Goal: Transaction & Acquisition: Purchase product/service

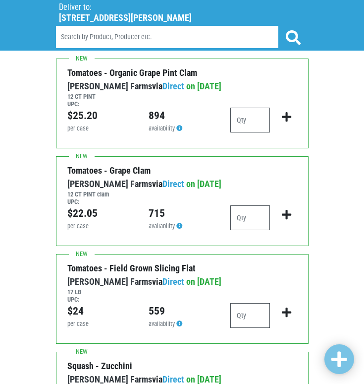
scroll to position [694, 0]
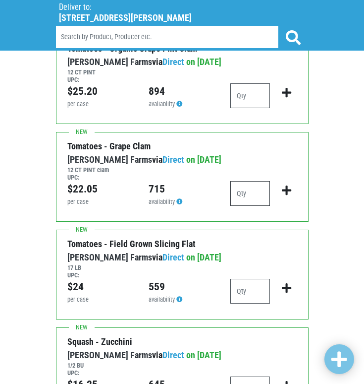
click at [253, 196] on input "number" at bounding box center [250, 193] width 40 height 25
click at [248, 190] on input "number" at bounding box center [250, 193] width 40 height 25
type input "3"
click at [258, 298] on input "number" at bounding box center [250, 291] width 40 height 25
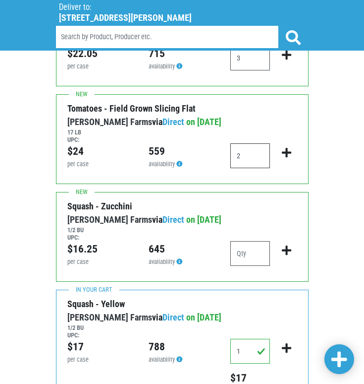
scroll to position [843, 0]
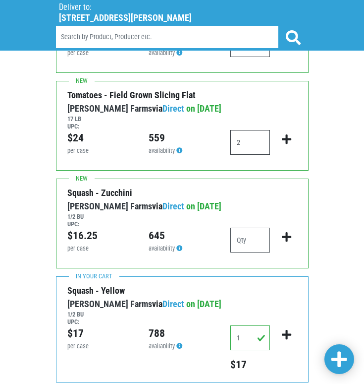
type input "2"
click at [266, 236] on input "number" at bounding box center [250, 239] width 40 height 25
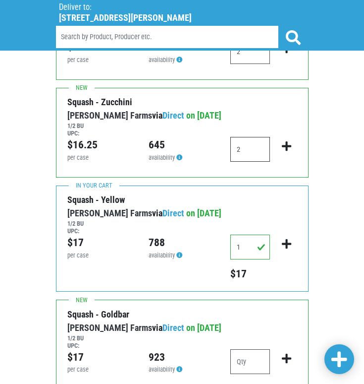
scroll to position [991, 0]
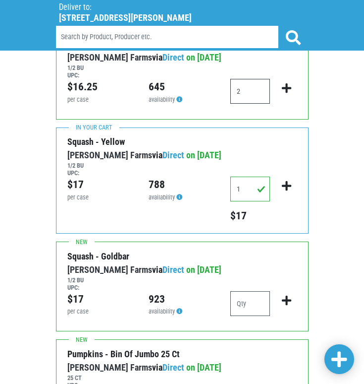
type input "2"
click at [240, 188] on input "1" at bounding box center [250, 188] width 40 height 25
click at [289, 85] on icon "submit" at bounding box center [286, 88] width 9 height 11
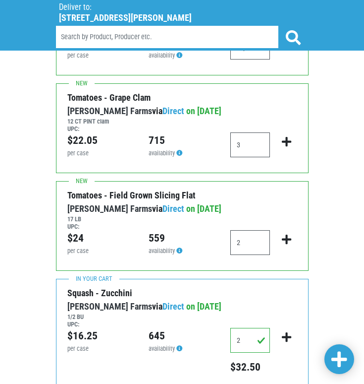
scroll to position [743, 0]
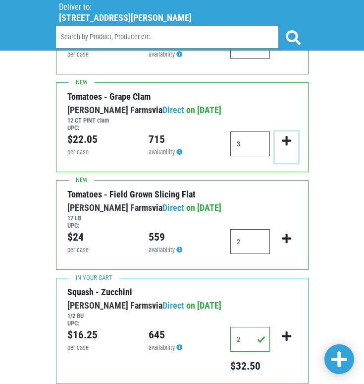
click at [287, 140] on icon "submit" at bounding box center [286, 140] width 9 height 11
click at [283, 140] on icon "submit" at bounding box center [286, 140] width 9 height 11
click at [288, 235] on icon "submit" at bounding box center [286, 238] width 9 height 11
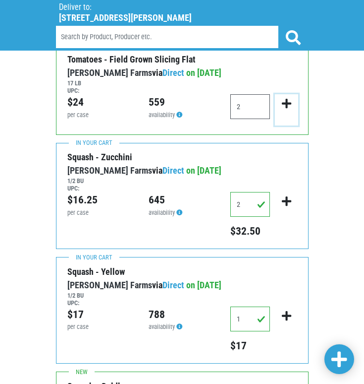
scroll to position [942, 0]
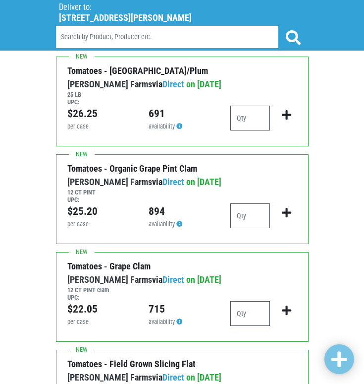
scroll to position [595, 0]
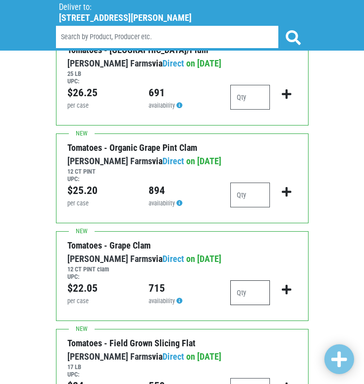
click at [246, 289] on input "number" at bounding box center [250, 292] width 40 height 25
type input "3"
click at [284, 287] on icon "submit" at bounding box center [286, 289] width 9 height 11
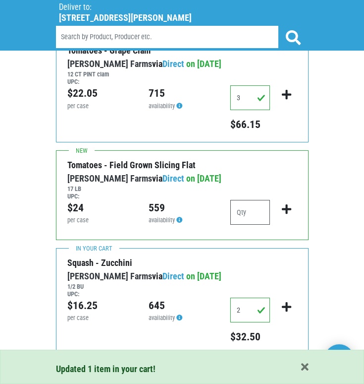
scroll to position [793, 0]
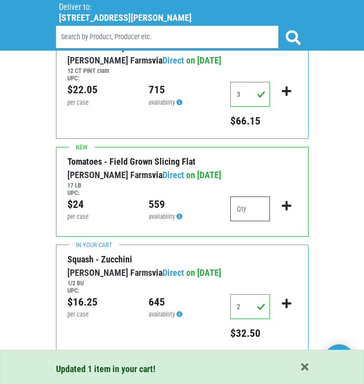
click at [254, 214] on input "number" at bounding box center [250, 208] width 40 height 25
type input "2"
click at [290, 210] on icon "submit" at bounding box center [286, 205] width 9 height 11
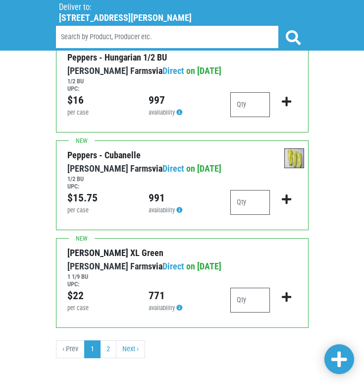
scroll to position [1850, 0]
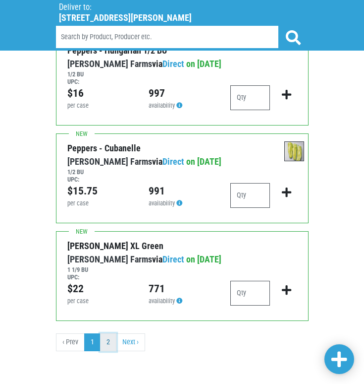
click at [106, 342] on link "2" at bounding box center [108, 342] width 16 height 18
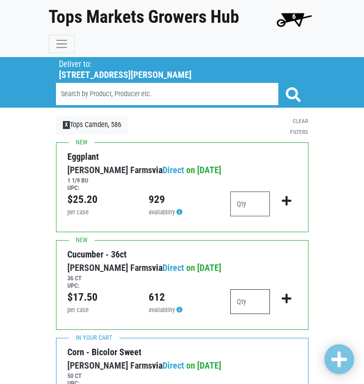
click at [251, 302] on input "number" at bounding box center [250, 301] width 40 height 25
type input "2"
click at [285, 299] on icon "submit" at bounding box center [286, 298] width 9 height 11
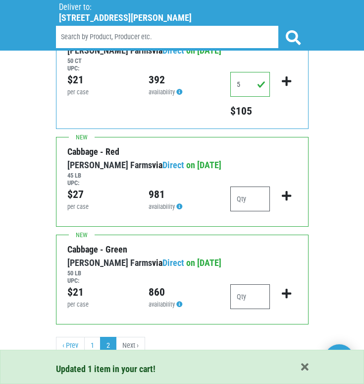
scroll to position [335, 0]
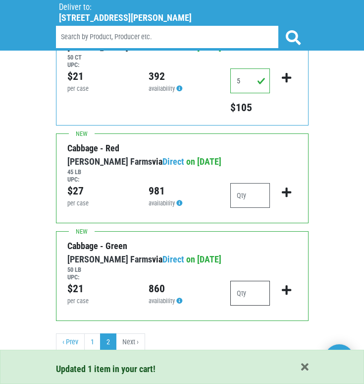
click at [242, 297] on input "number" at bounding box center [250, 293] width 40 height 25
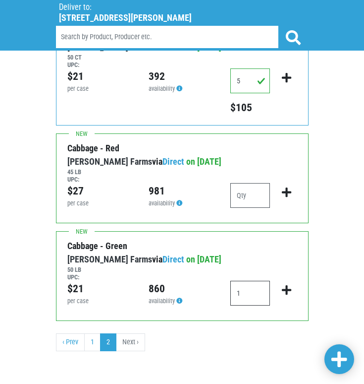
type input "1"
click at [285, 289] on icon "submit" at bounding box center [286, 289] width 9 height 11
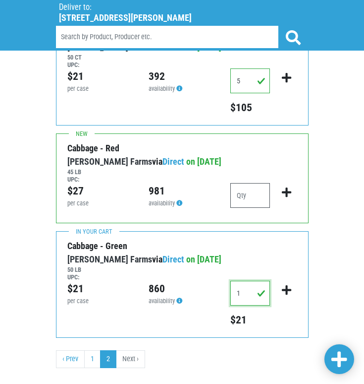
click at [248, 290] on input "1" at bounding box center [250, 293] width 40 height 25
type input "2"
click at [286, 288] on icon "submit" at bounding box center [286, 289] width 9 height 11
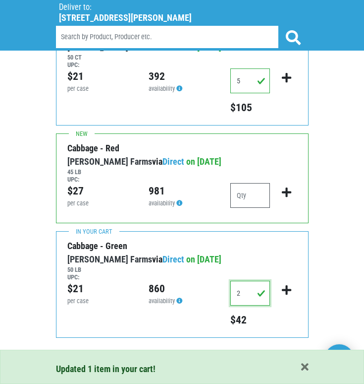
click at [245, 298] on input "2" at bounding box center [250, 293] width 40 height 25
type input "1"
click at [283, 286] on icon "submit" at bounding box center [286, 289] width 9 height 11
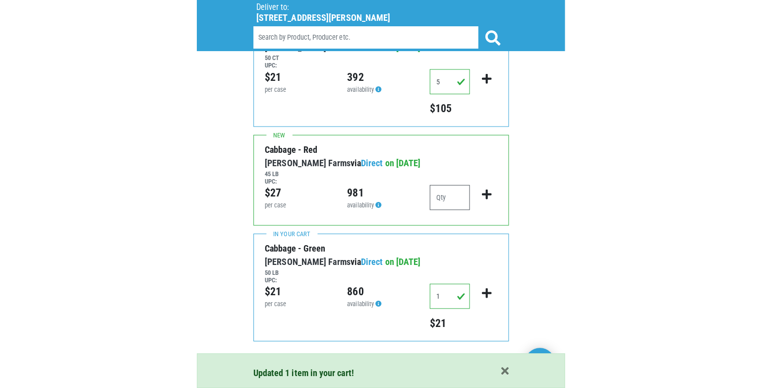
scroll to position [198, 0]
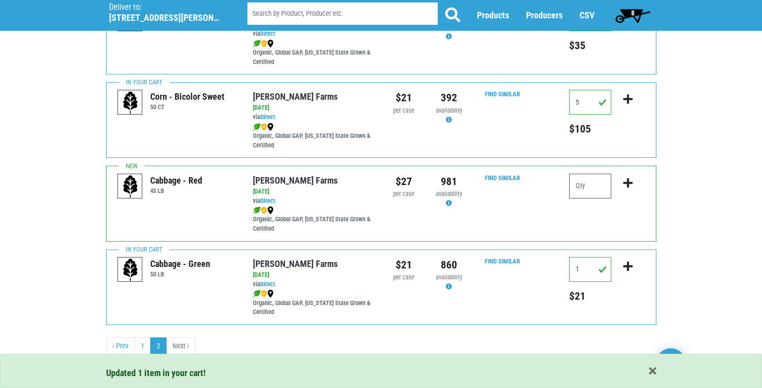
click at [629, 17] on span "8" at bounding box center [633, 15] width 44 height 20
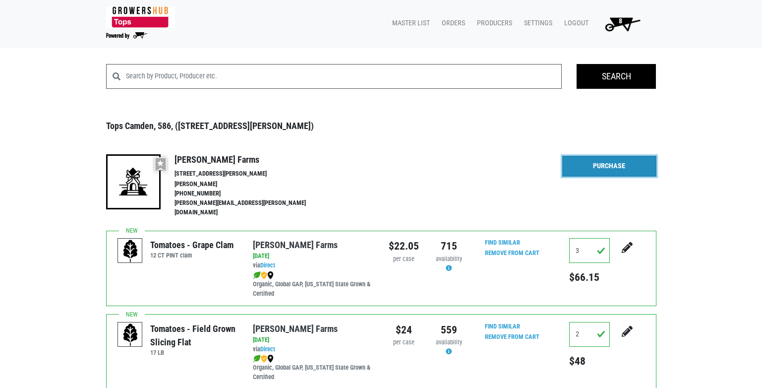
click at [600, 165] on link "Purchase" at bounding box center [609, 166] width 94 height 21
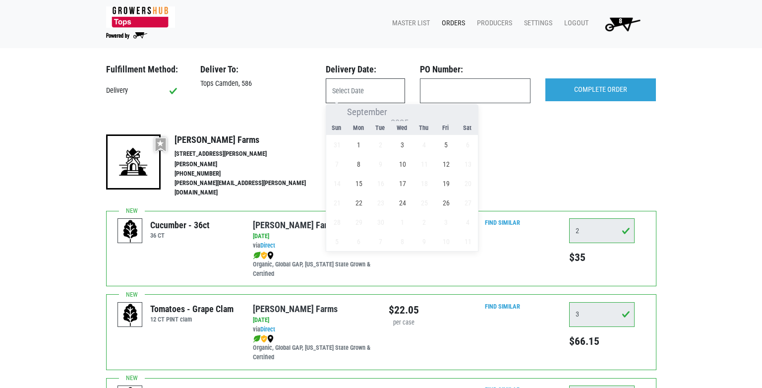
click at [357, 93] on input "text" at bounding box center [365, 90] width 79 height 25
click at [355, 144] on span "1" at bounding box center [358, 144] width 19 height 19
type input "2025-09-01"
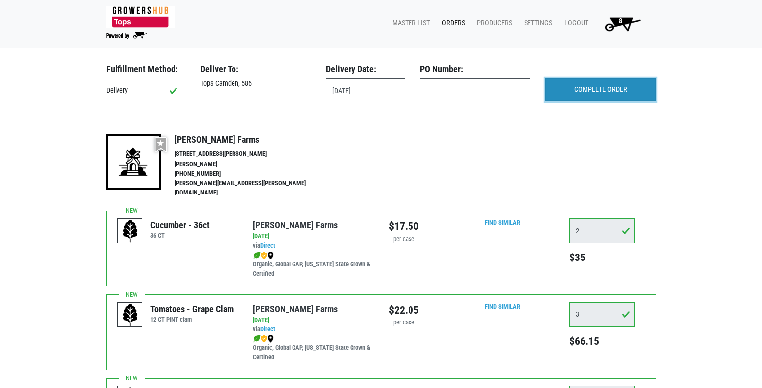
click at [608, 91] on input "COMPLETE ORDER" at bounding box center [600, 89] width 111 height 23
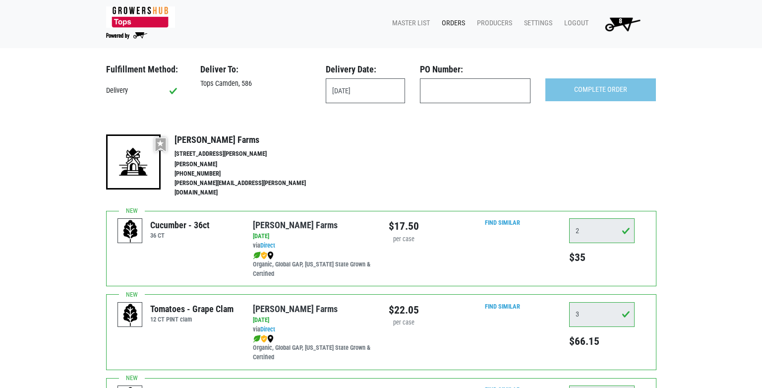
click at [458, 17] on link "Orders" at bounding box center [451, 23] width 35 height 19
